Goal: Find specific page/section: Find specific page/section

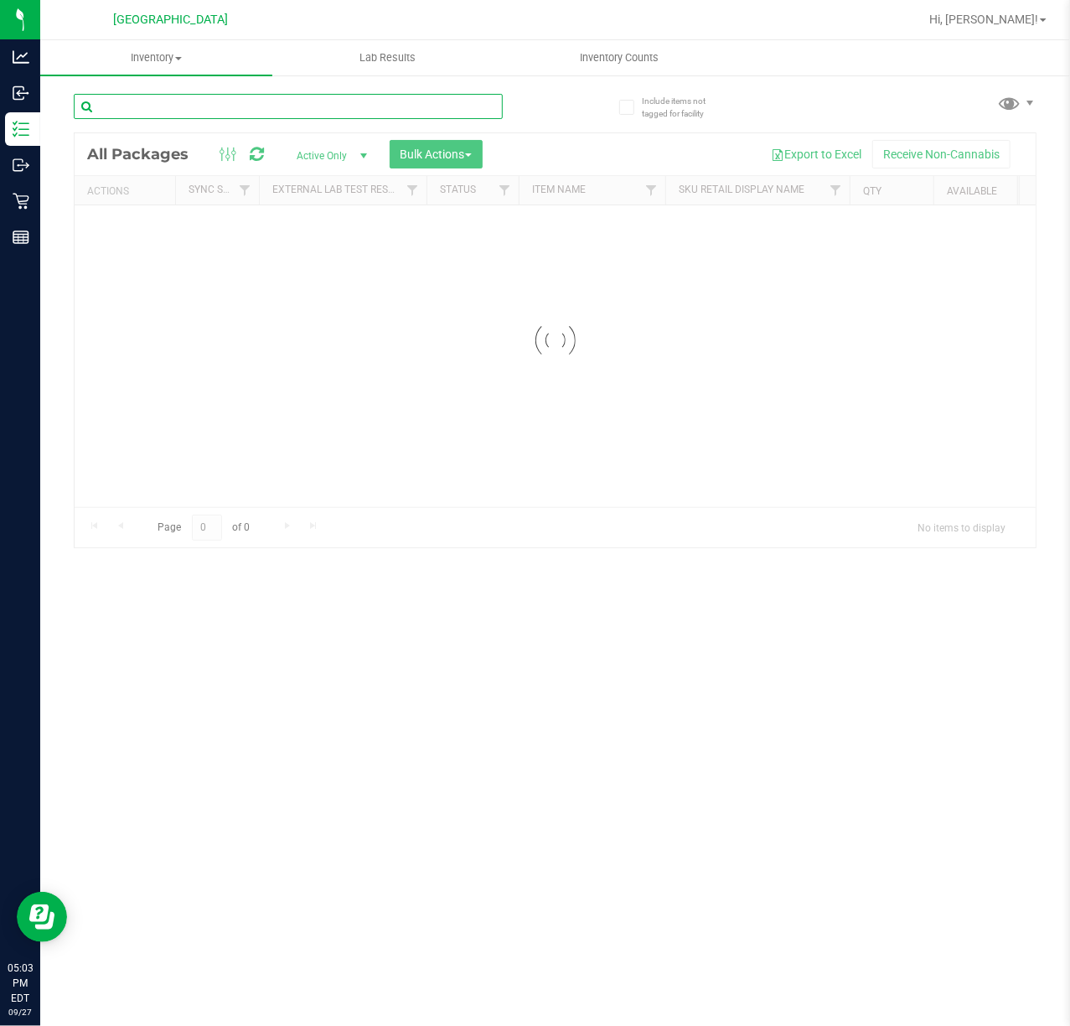
click at [241, 105] on input "text" at bounding box center [288, 106] width 429 height 25
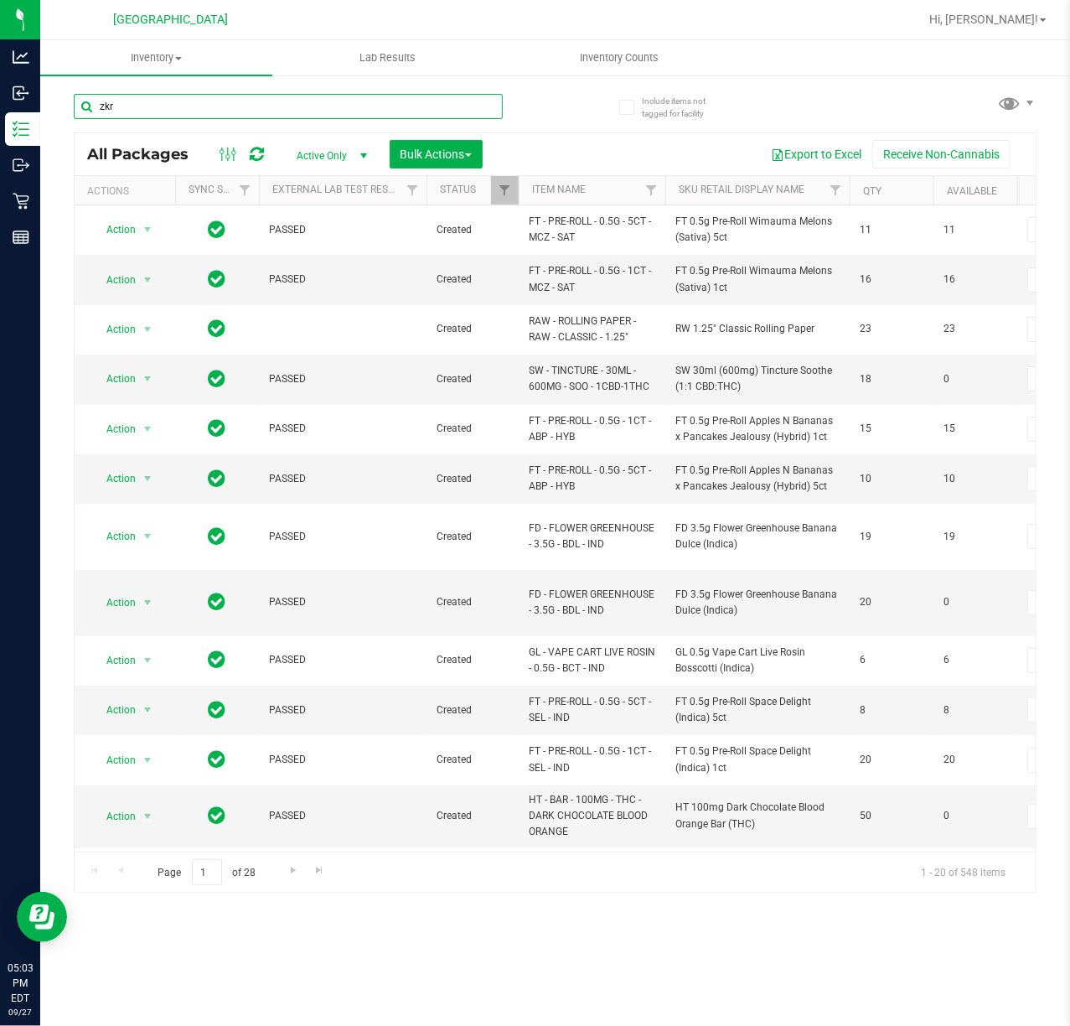
type input "zkr"
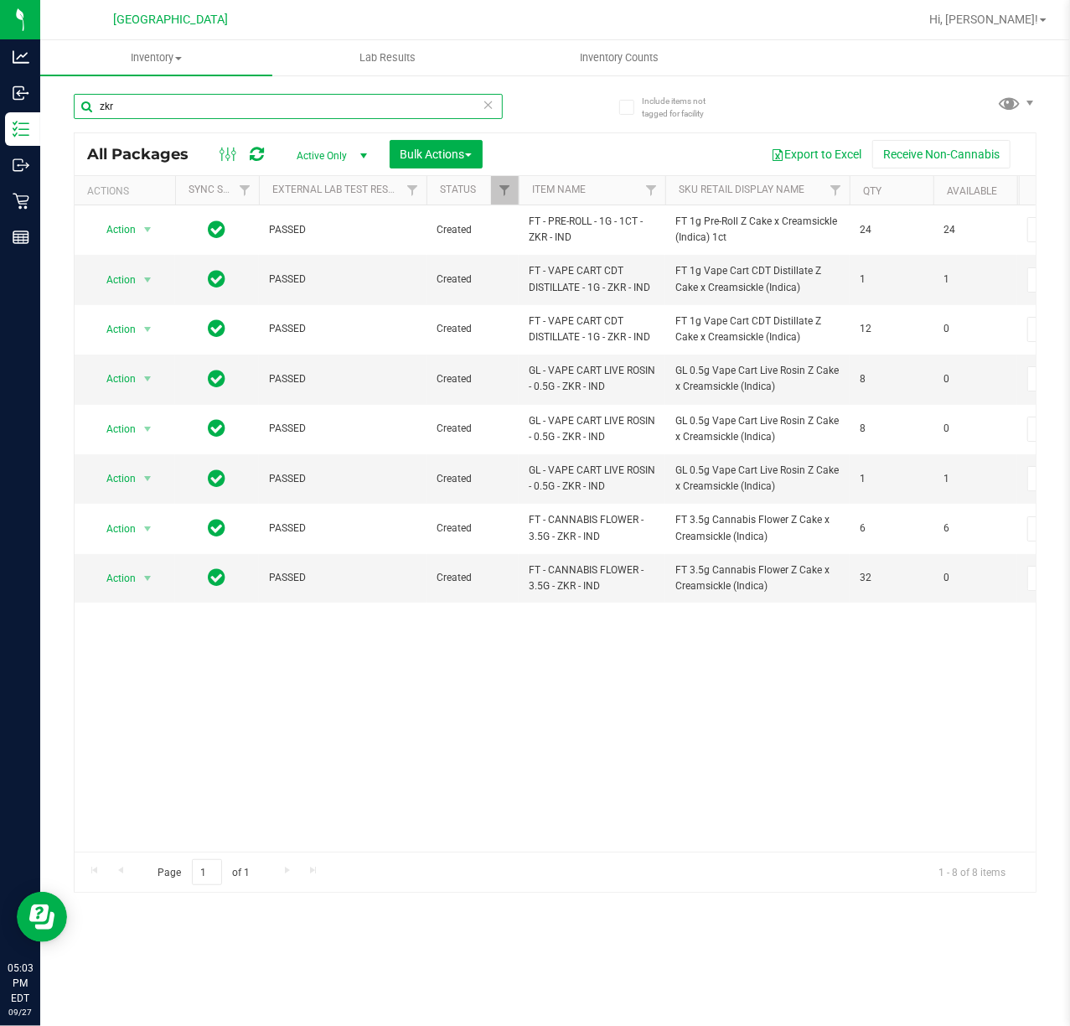
click at [164, 117] on input "zkr" at bounding box center [288, 106] width 429 height 25
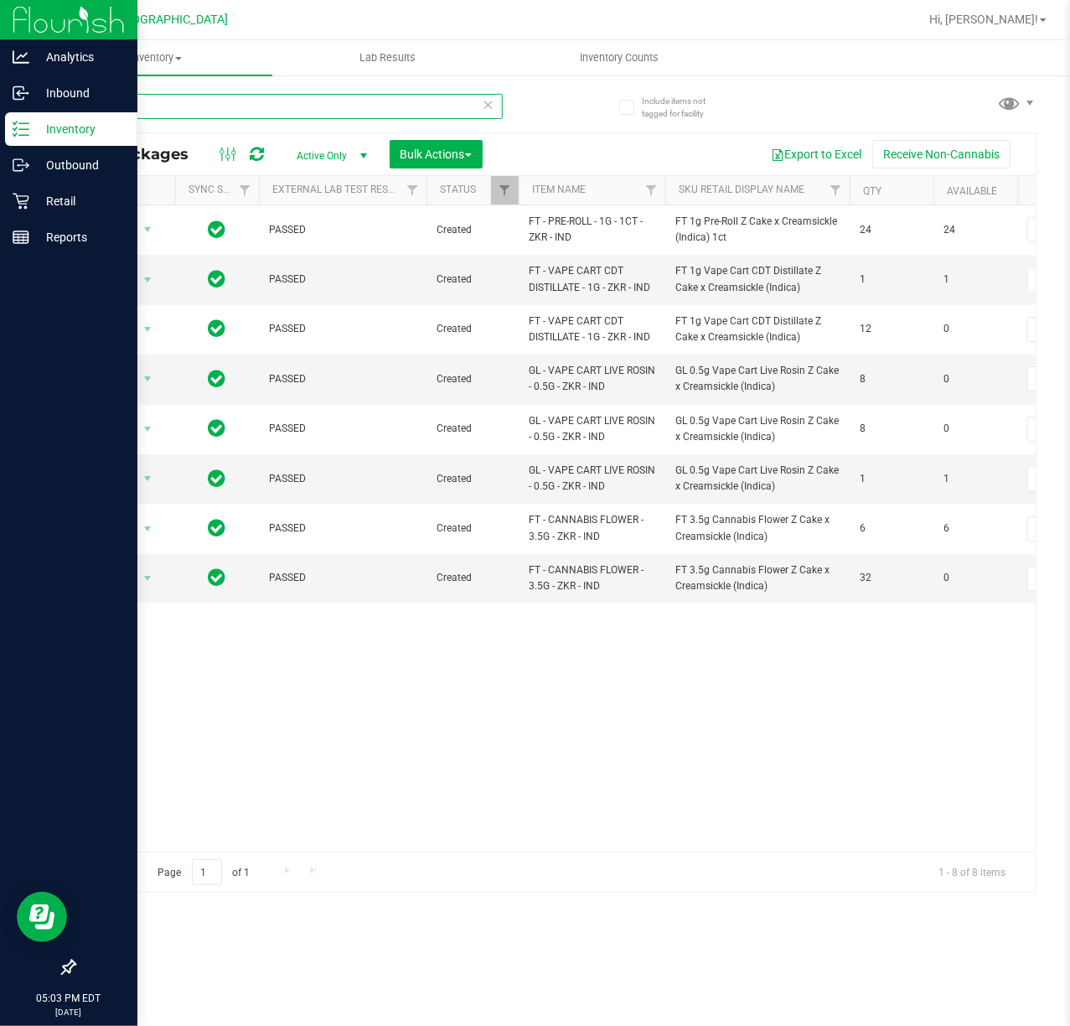
drag, startPoint x: 164, startPoint y: 117, endPoint x: 18, endPoint y: 134, distance: 147.6
click at [159, 119] on div "zkr" at bounding box center [288, 113] width 429 height 39
